Goal: Find specific page/section: Find specific page/section

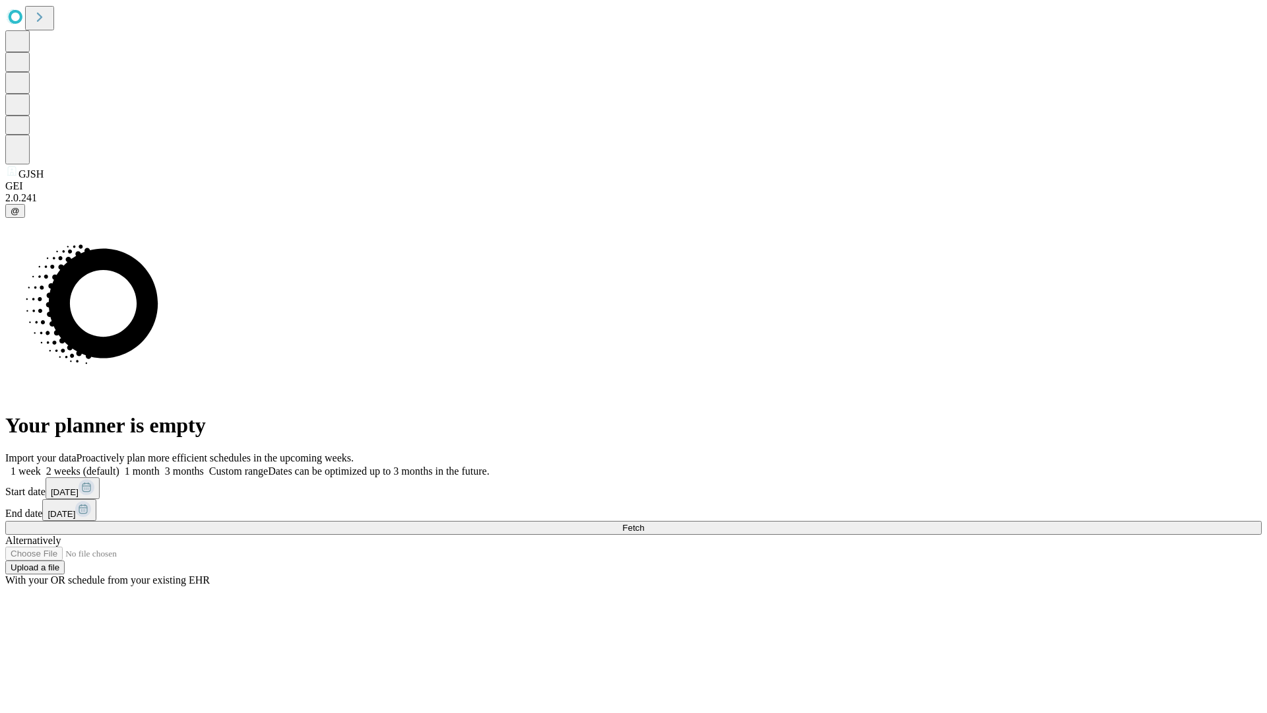
click at [644, 523] on span "Fetch" at bounding box center [633, 528] width 22 height 10
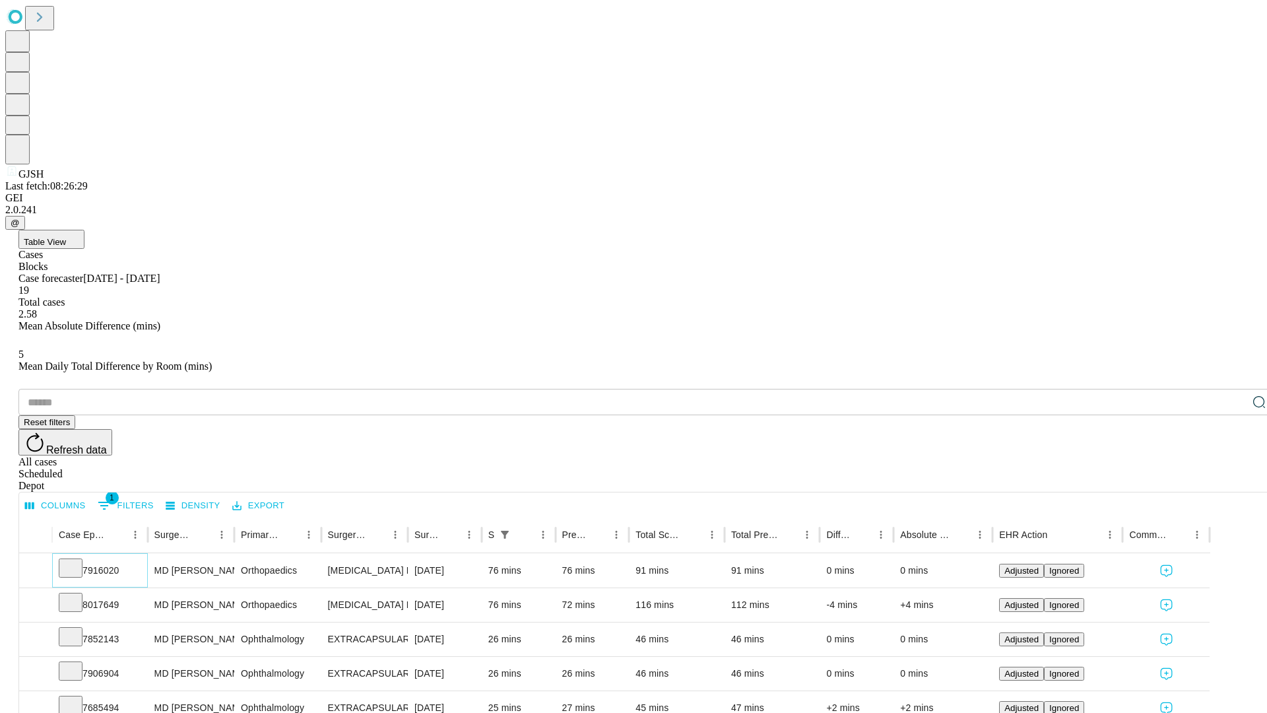
click at [77, 560] on icon at bounding box center [70, 566] width 13 height 13
